Goal: Task Accomplishment & Management: Manage account settings

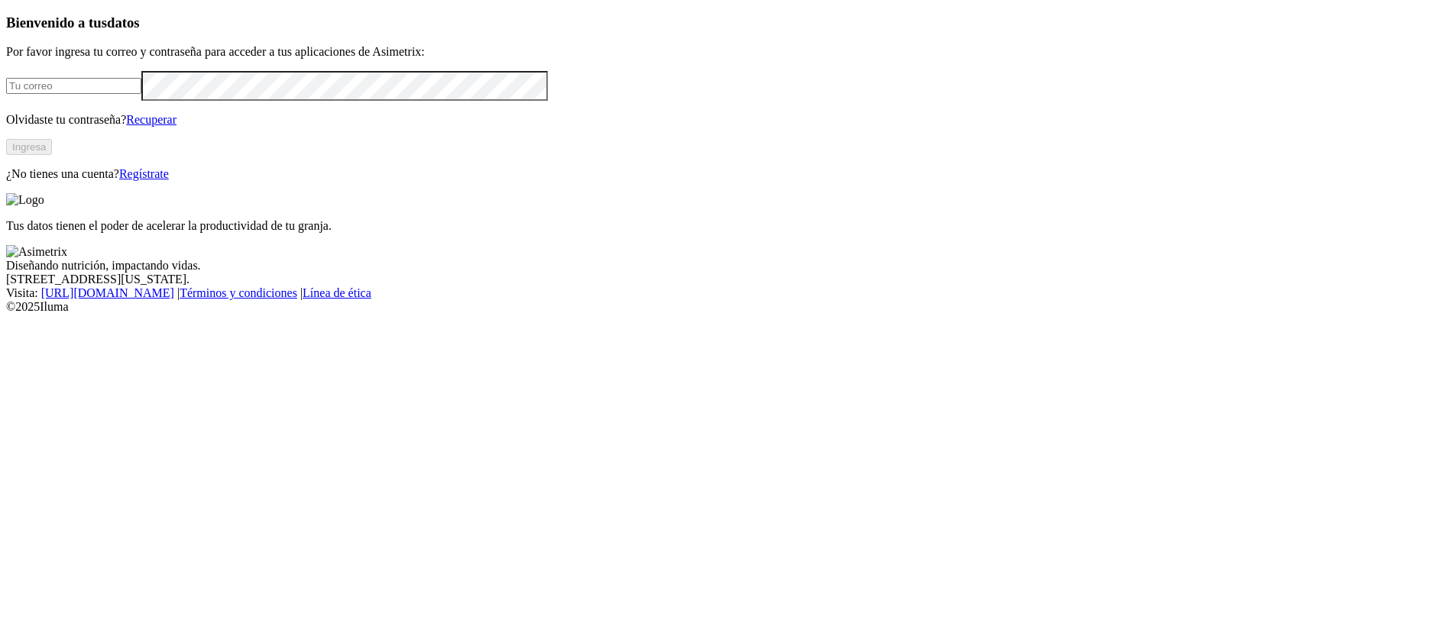
type input "carlos.real@grupobios.co"
click at [52, 155] on button "Ingresa" at bounding box center [29, 147] width 46 height 16
